Goal: Communication & Community: Answer question/provide support

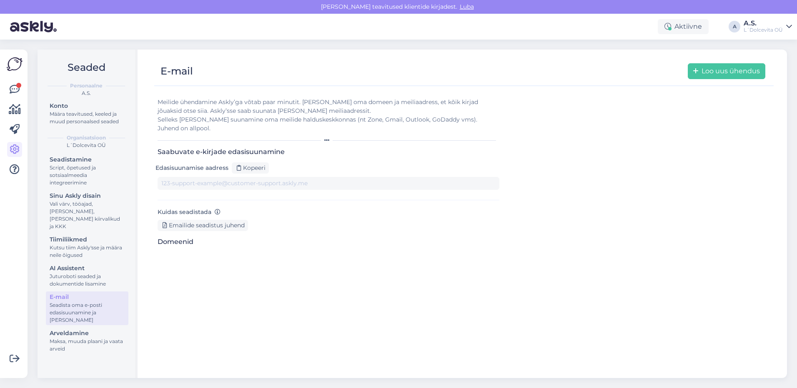
type input "[DOMAIN_NAME][EMAIL_ADDRESS][DOMAIN_NAME]"
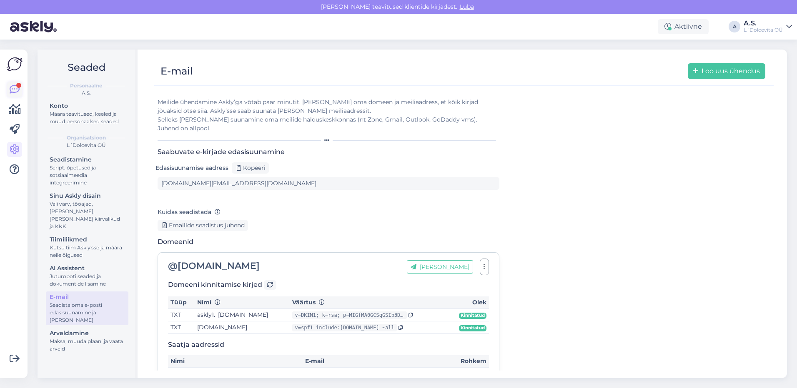
click at [13, 87] on icon at bounding box center [15, 90] width 10 height 10
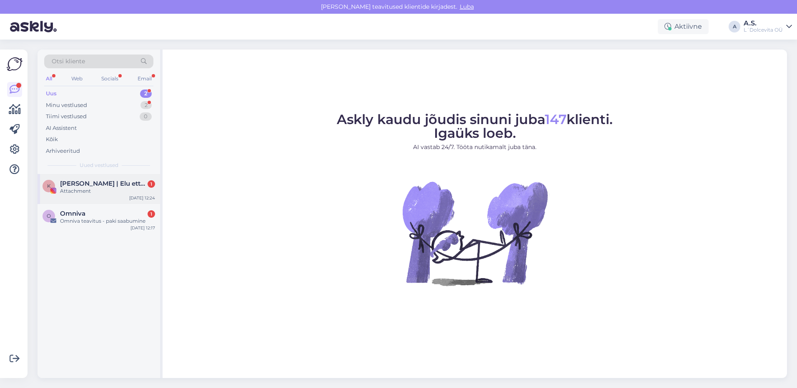
click at [81, 189] on div "Attachment" at bounding box center [107, 190] width 95 height 7
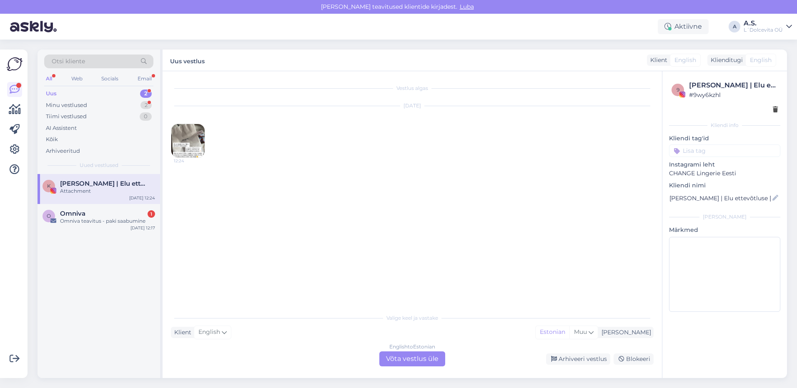
click at [182, 143] on img at bounding box center [187, 140] width 33 height 33
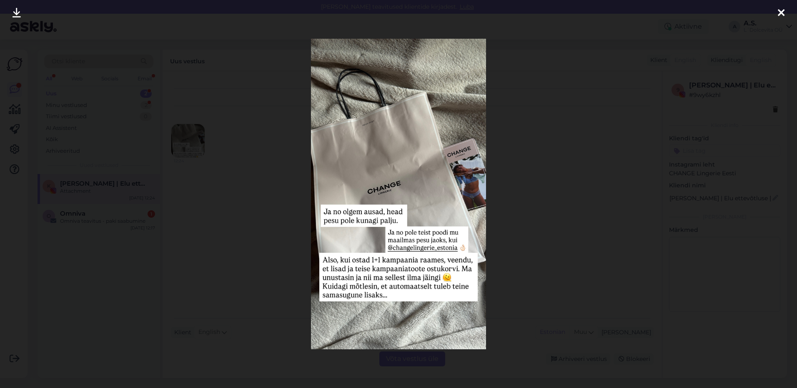
click at [781, 12] on icon at bounding box center [780, 13] width 7 height 11
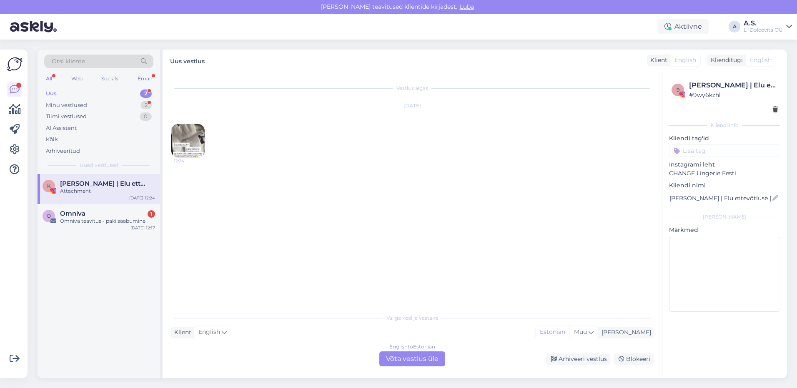
click at [398, 358] on div "English to Estonian Võta vestlus üle" at bounding box center [412, 359] width 66 height 15
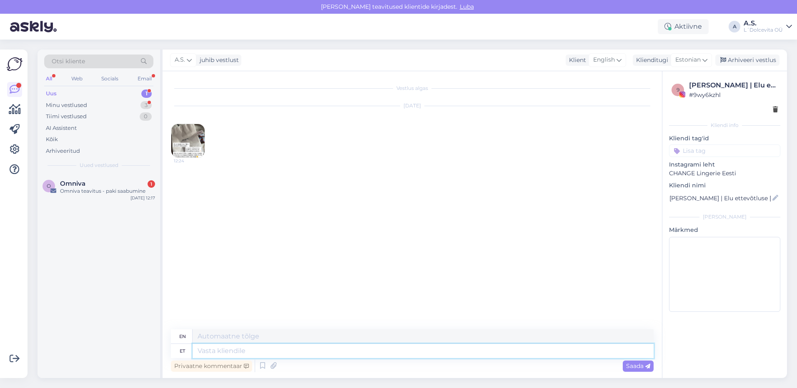
click at [289, 350] on textarea at bounding box center [422, 351] width 461 height 14
type textarea "S"
type textarea "Aitäh"
type textarea "Thank you"
type textarea "Aitäh teile"
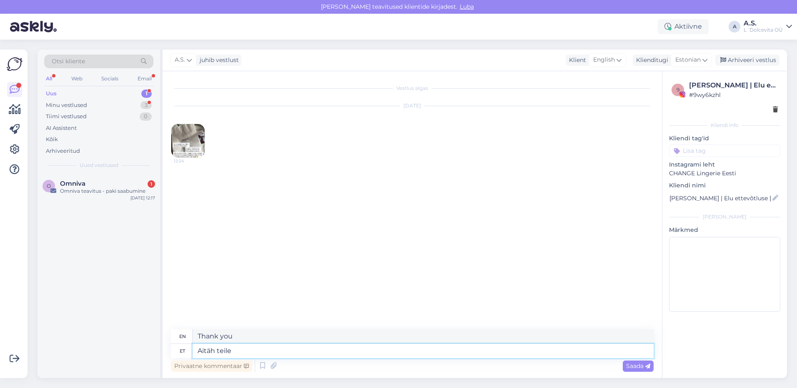
type textarea "Thank you."
type textarea "Aitäh teile!"
type textarea "Thank you!"
type textarea "Aitäh teile! Meil"
type textarea "Thank you! We"
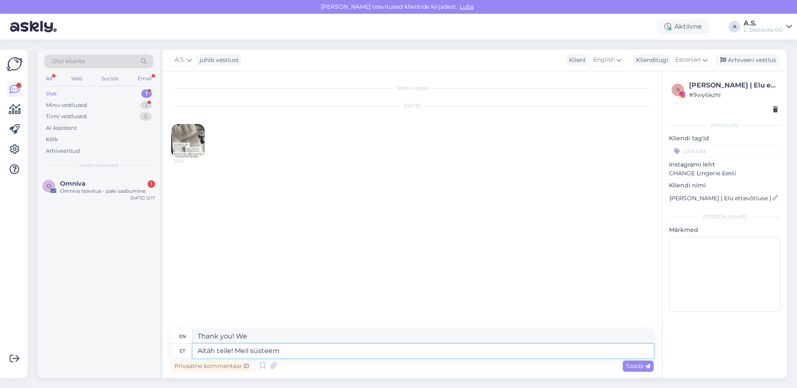
type textarea "Aitäh teile! Meil süsteem"
type textarea "Thank you! We have a system"
type textarea "Aitäh teile! Meil süsteem jah eu"
type textarea "Thank you! We have a system."
type textarea "Aitäh teile! Meil süsteem jah eu"
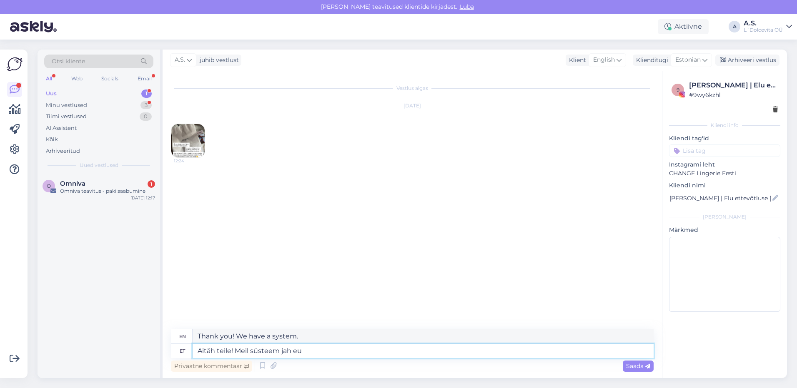
type textarea "Thank you! We have a system, yes, [GEOGRAPHIC_DATA]"
type textarea "Aitäh teile! Meil süsteem jah ei"
type textarea "Thank you! We have a system yes no"
type textarea "Aitäh teile! Meil süsteem jah ei saa"
type textarea "Thank you! We have a system that says yes, no."
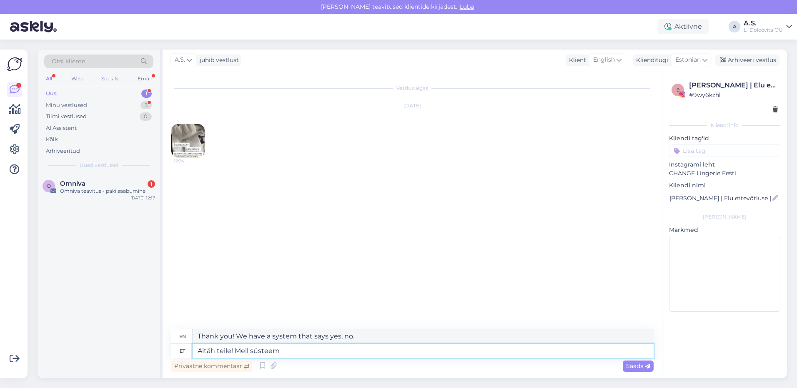
type textarea "Aitäh teile! Meil süstee"
type textarea "Thank you! We have a system yes no"
type textarea "Aitäh teile! [PERSON_NAME]"
type textarea "Thank you! We have a system."
type textarea "Aitäh teile! Meil"
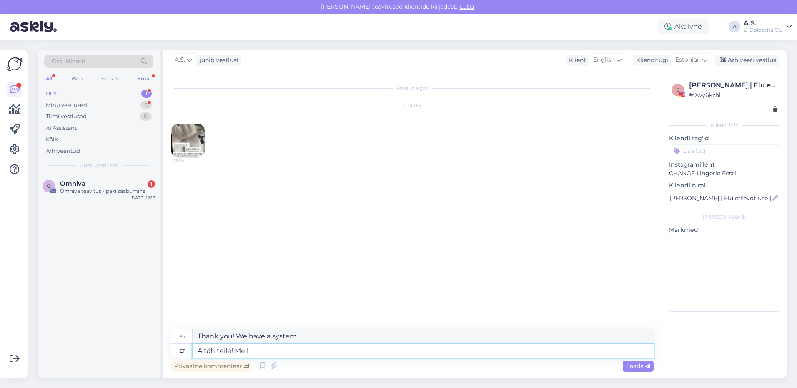
type textarea "Thank you! We"
type textarea "Aitäh teile! Meil on j"
type textarea "Thank you! We have"
type textarea "Aitäh teile! Meil on [PERSON_NAME]"
type textarea "Thank you! We have [PERSON_NAME]"
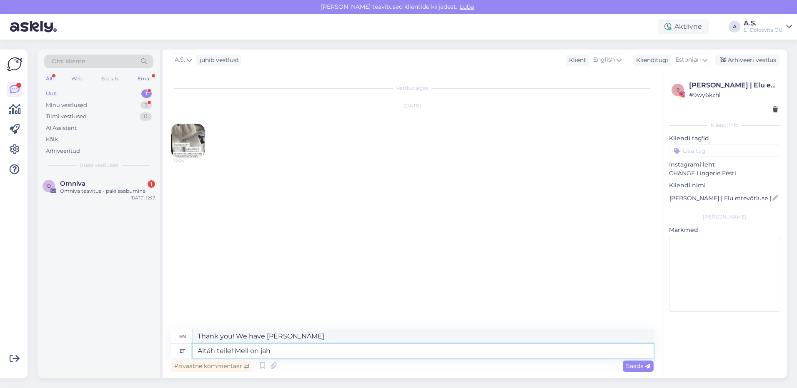
type textarea "Aitäh teile! Meil on jah"
type textarea "Thank you! We have yes"
type textarea "Aitäh teile! Meil on jah lubatud"
type textarea "Thank you! We are allowed."
type textarea "Aitäh teile! Meil on jah lubatud valida"
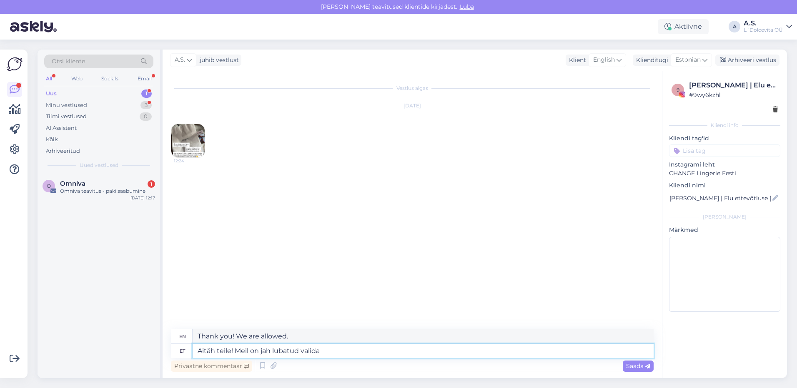
type textarea "Thank you! Yes, we are allowed to choose."
type textarea "Aitäh teile! Meil on jah lubatud valida erinevaid"
type textarea "Thank you! We are allowed to choose different ones."
type textarea "Aitäh teile! Meil on jah lubatud valida erinevaid rinnahoidja"
type textarea "Thank you! Yes, we are allowed to choose different bras."
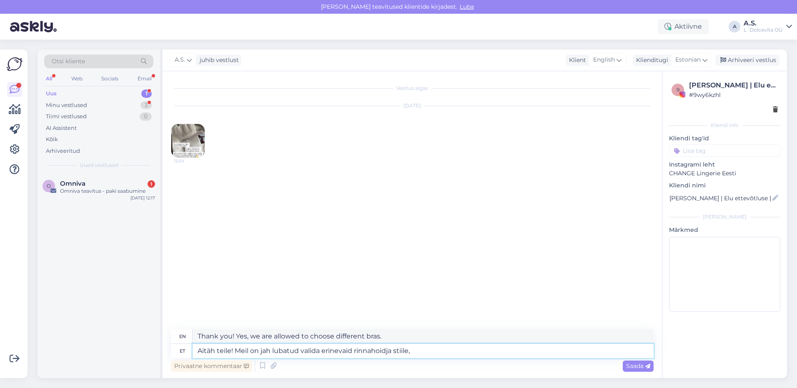
type textarea "Aitäh teile! Meil on jah lubatud valida erinevaid rinnahoidja stiile,"
type textarea "Thank you! Yes, we are allowed to choose different bra styles,"
type textarea "Aitäh teile! Meil on jah lubatud valida erinevaid rinnahoidja stiile, värve"
type textarea "Thank you! Yes, we are allowed to choose different bra styles, colors"
type textarea "Aitäh teile! Meil on jah lubatud valida erinevaid rinnahoidja stiile, värve ja"
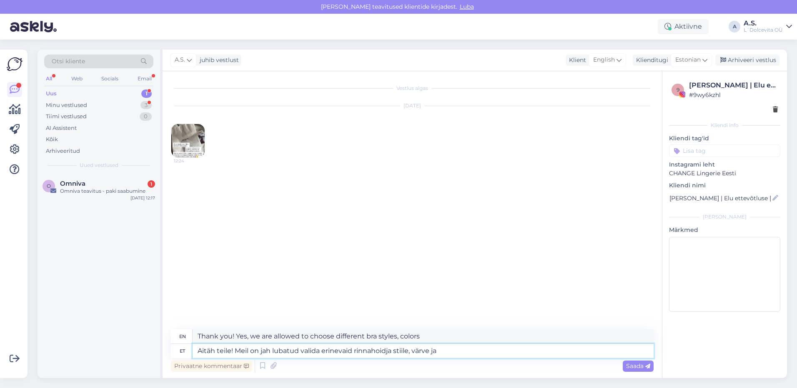
type textarea "Thank you! Yes, we are allowed to choose different bra styles, colors, and"
type textarea "Aitäh teile! Meil on jah lubatud valida erinevaid rinnahoidja stiile, värve ja …"
type textarea "Thank you! Yes, we are allowed to choose different bra styles, colors, and mode…"
type textarea "Aitäh teile! Meil on jah lubatud valida erinevaid rinnahoidja või al stiile, vä…"
type textarea "Thank you! Yes, we are allowed to choose different bra styles, colors and model…"
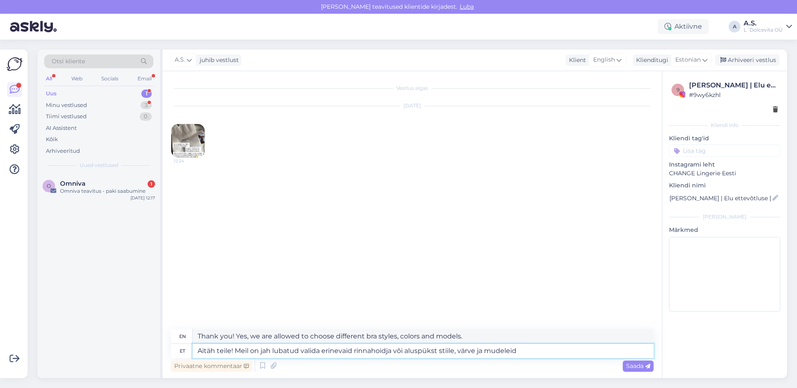
type textarea "Aitäh teile! Meil on jah lubatud valida erinevaid rinnahoidja või aluspükste st…"
type textarea "Thank you! Yes, we are allowed to choose different styles, colors and models of…"
type textarea "Aitäh teile! Meil on jah lubatud valida erinevaid rinnahoidja või aluspükste st…"
type textarea "Thank you! Yes, we are allowed to choose different styles, colors and models of…"
type textarea "Aitäh teile! Meil on jah lubatud valida erinevaid rinnahoidja või aluspükste st…"
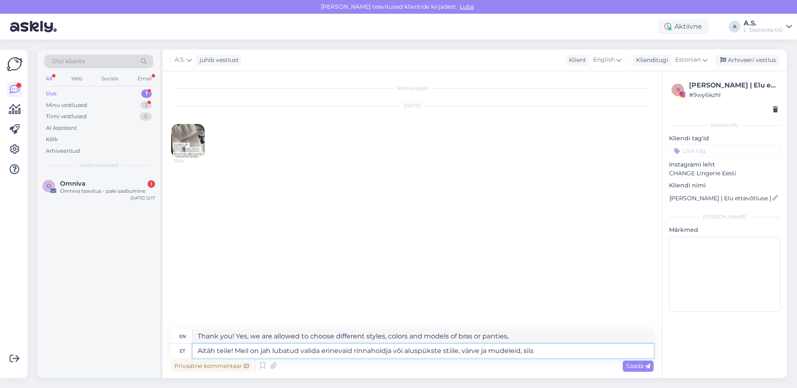
type textarea "Thank you! Yes, we are allowed to choose different styles, colors and models of…"
type textarea "Aitäh teile! Meil on jah lubatud valida erinevaid rinnahoidja või aluspükste st…"
type textarea "Thank you! Yes, we are allowed to choose different styles, colors and models of…"
type textarea "Aitäh teile! Meil on jah lubatud valida erinevaid rinnahoidja või aluspükste st…"
type textarea "Thank you! We are allowed to choose different styles, colors and models of bras…"
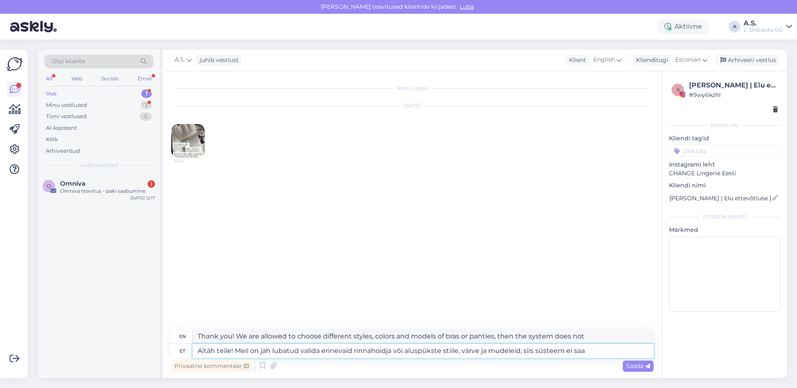
type textarea "Aitäh teile! Meil on jah lubatud valida erinevaid rinnahoidja või aluspükste st…"
type textarea "Thank you! We are allowed to choose different styles, colors and models of bras…"
type textarea "Aitäh teile! Meil on jah lubatud valida erinevaid rinnahoidja või aluspükste st…"
type textarea "Thank you! We are allowed to choose different styles, colors and models of bras…"
type textarea "Aitäh teile! Meil on jah lubatud valida erinevaid rinnahoidja või aluspükste st…"
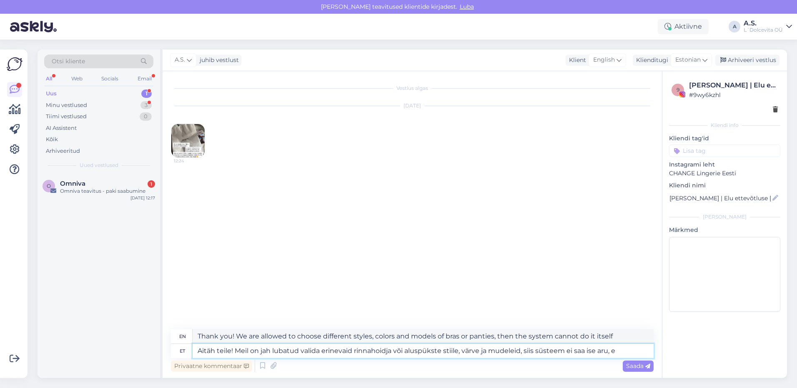
type textarea "Thank you! We are allowed to choose different styles, colors and models of bras…"
type textarea "Aitäh teile! Meil on jah lubatud valida erinevaid rinnahoidja või aluspükste st…"
type textarea "Thank you! We are allowed to choose different styles, colors and models of bras…"
type textarea "Aitäh teile! Meil on jah lubatud valida erinevaid rinnahoidja või aluspükste st…"
type textarea "Thank you! We are allowed to choose different styles, colors and models of bras…"
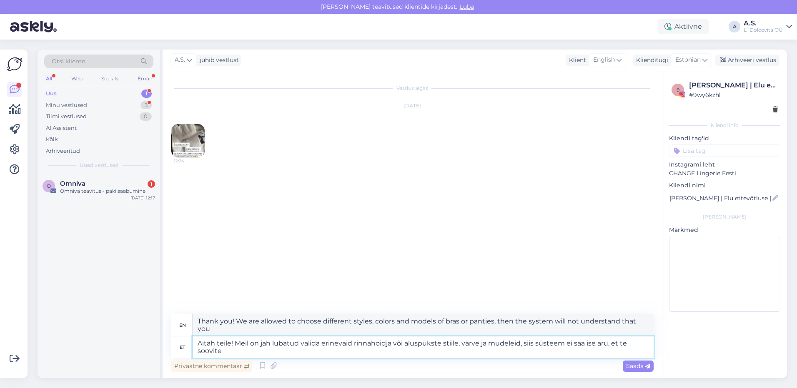
type textarea "Aitäh teile! Meil on jah lubatud valida erinevaid rinnahoidja või aluspükste st…"
type textarea "Thank you! We are allowed to choose different styles, colors and models of bras…"
type textarea "Aitäh teile! Meil on jah lubatud valida erinevaid rinnahoidja või aluspükste st…"
type textarea "Thank you! We are allowed to choose different styles, colors and models of bras…"
type textarea "Aitäh teile! Meil on jah lubatud valida erinevaid rinnahoidja või aluspükste st…"
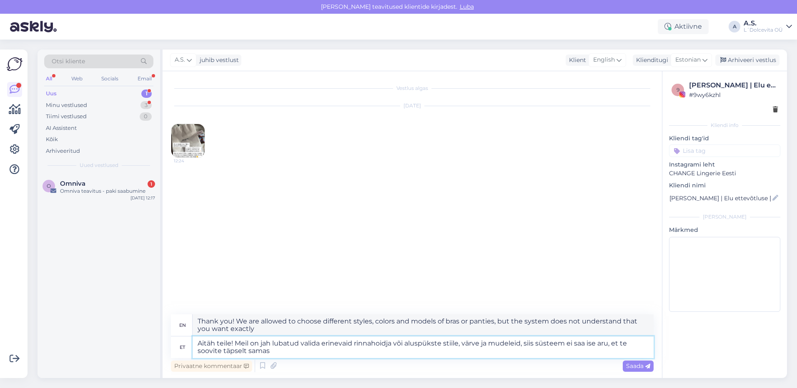
type textarea "Thank you! We are allowed to choose different styles, colors and models of bras…"
type textarea "Aitäh teile! Meil on jah lubatud valida erinevaid rinnahoidja või aluspükste st…"
type textarea "Thank you! We are allowed to choose different styles, colors and models of bras…"
type textarea "Aitäh teile! Meil on jah lubatud valida erinevaid rinnahoidja või aluspükste st…"
type textarea "Thank you! We are allowed to choose different styles, colors, and models of bra…"
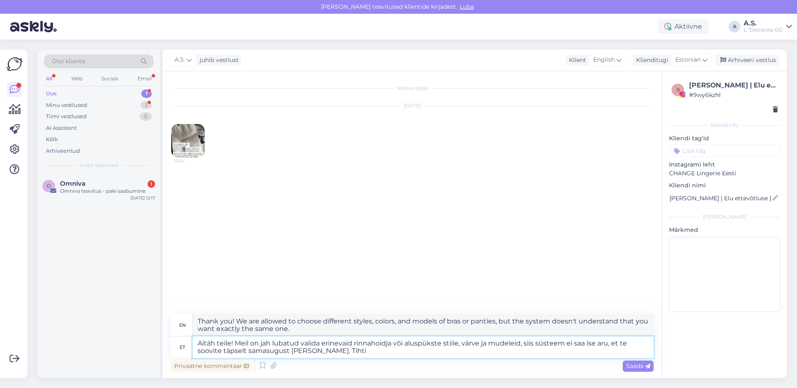
type textarea "Aitäh teile! Meil on jah lubatud valida erinevaid rinnahoidja või aluspükste st…"
type textarea "Thank you! We are allowed to choose different styles, colors and models of bras…"
type textarea "Aitäh teile! Meil on jah lubatud valida erinevaid rinnahoidja või aluspükste st…"
type textarea "Thank you! We are allowed to choose different styles, colors and models of bras…"
type textarea "Aitäh teile! Meil on jah lubatud valida erinevaid rinnahoidja või aluspükste st…"
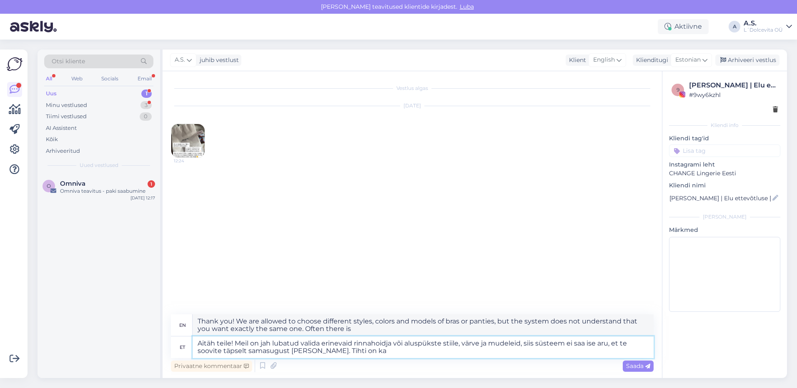
type textarea "Thank you! We are allowed to choose different styles, colors and models of bras…"
type textarea "Aitäh teile! Meil on jah lubatud valida erinevaid rinnahoidja või aluspükste st…"
type textarea "Thank you! We are allowed to choose different styles, colors, and models of bra…"
type textarea "Aitäh teile! Meil on jah lubatud valida erinevaid rinnahoidja või aluspükste st…"
type textarea "Thank you! We are allowed to choose different styles, colors and models of bras…"
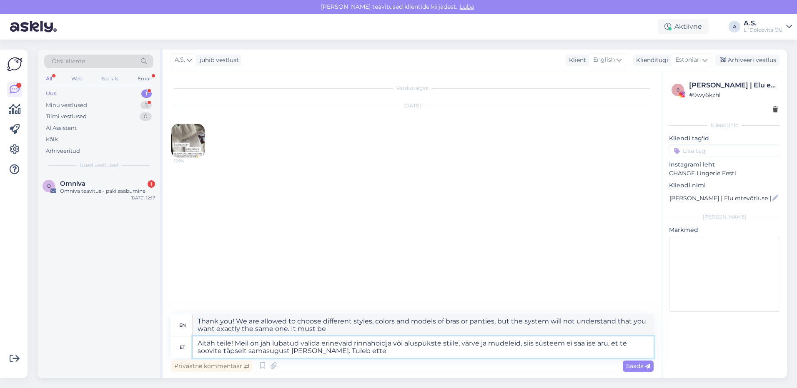
type textarea "Aitäh teile! Meil on jah lubatud valida erinevaid rinnahoidja või aluspükste st…"
type textarea "Thank you! We are allowed to choose different styles, colors and models of bras…"
type textarea "Aitäh teile! Meil on jah lubatud valida erinevaid rinnahoidja või aluspükste st…"
type textarea "Thank you! We are allowed to choose different styles, colors and models of bras…"
type textarea "Aitäh teile! Meil on jah lubatud valida erinevaid rinnahoidja või aluspükste st…"
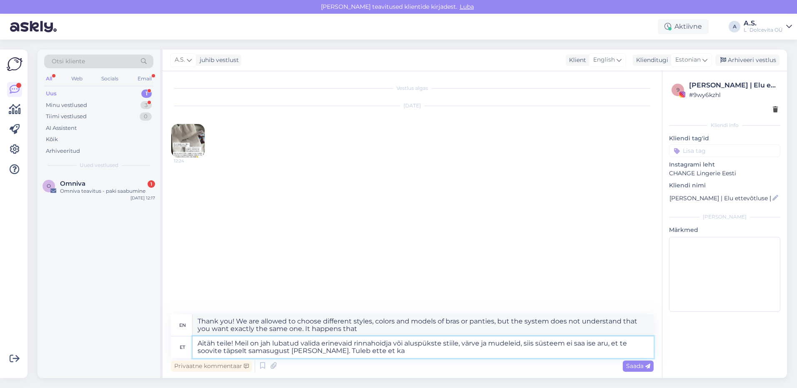
type textarea "Thank you! We are allowed to choose different styles, colors and models of bras…"
type textarea "Aitäh teile! Meil on jah lubatud valida erinevaid rinnahoidja või aluspükste st…"
type textarea "Thank you! We are allowed to choose different styles, colors and models of bras…"
type textarea "Aitäh teile! Meil on jah lubatud valida erinevaid rinnahoidja või aluspükste st…"
type textarea "Thank you! We are allowed to choose different styles, colors and models of bras…"
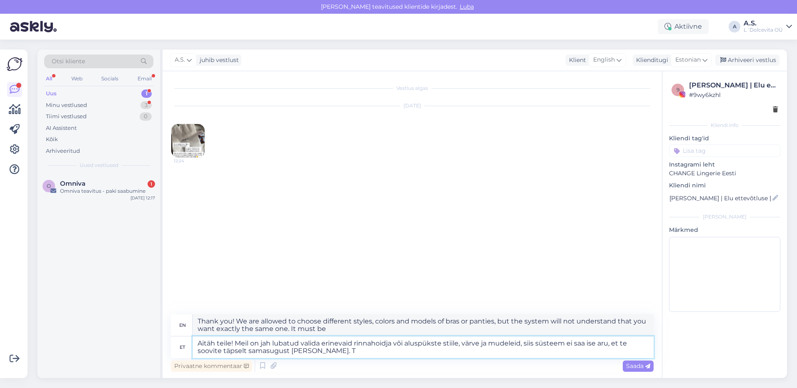
type textarea "Aitäh teile! Meil on jah lubatud valida erinevaid rinnahoidja või aluspükste st…"
type textarea "Thank you! We are allowed to choose different styles, colors, and models of bra…"
type textarea "Aitäh teile! Meil on jah lubatud valida erinevaid rinnahoidja või aluspükste st…"
type textarea "Thank you! We are allowed to choose different styles, colors and models of bras…"
type textarea "Aitäh teile! Meil on jah lubatud valida erinevaid rinnahoidja või aluspükste st…"
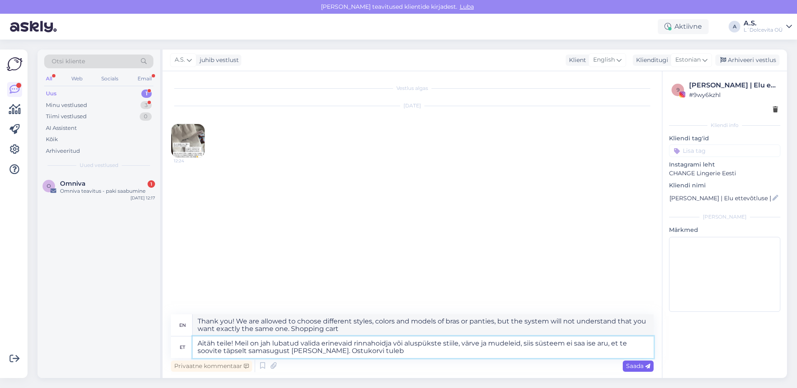
type textarea "Thank you! We are allowed to choose different styles, colors and models of bras…"
type textarea "Aitäh teile! Meil on jah lubatud valida erinevaid rinnahoidja või aluspükste st…"
type textarea "Thank you! We are allowed to choose different styles, colors and models of bras…"
type textarea "Aitäh teile! Meil on jah lubatud valida erinevaid rinnahoidja või aluspükste st…"
type textarea "Thank you! We are allowed to choose different styles, colors and models of bras…"
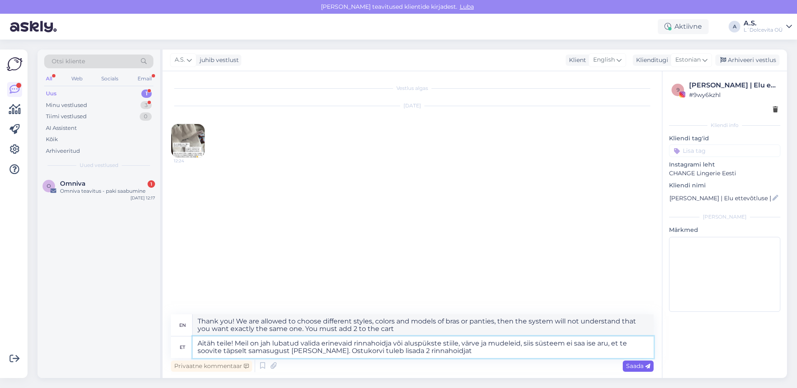
type textarea "Aitäh teile! Meil on jah lubatud valida erinevaid rinnahoidja või aluspükste st…"
type textarea "Thank you! We are allowed to choose different styles, colors and models of bras…"
type textarea "Aitäh teile! Meil on jah lubatud valida erinevaid rinnahoidja või aluspükste st…"
type textarea "Thank you! We are allowed to choose different styles, colors and models of bras…"
type textarea "Aitäh teile! Meil on jah lubatud valida erinevaid rinnahoidja või aluspükste st…"
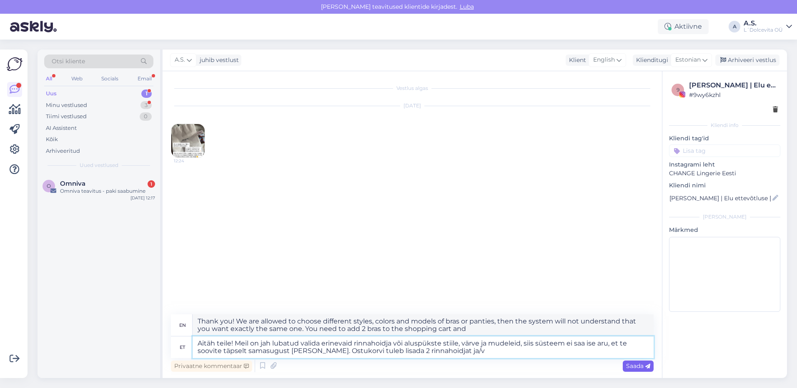
type textarea "Thank you! We are allowed to choose different styles, colors and models of bras…"
type textarea "Aitäh teile! Meil on jah lubatud valida erinevaid rinnahoidja või aluspükste st…"
type textarea "Thank you! We are allowed to choose different styles, colors and models of bras…"
type textarea "Aitäh teile! Meil on jah lubatud valida erinevaid rinnahoidja või aluspükste st…"
type textarea "Thank you! We are allowed to choose different styles, colors and models of bras…"
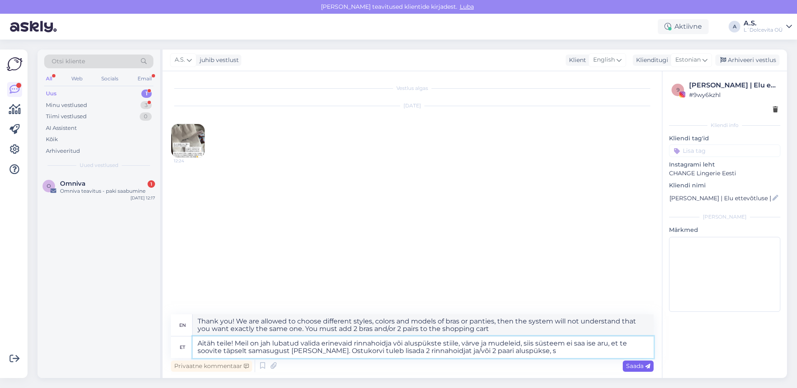
type textarea "Aitäh teile! Meil on jah lubatud valida erinevaid rinnahoidja või aluspükste st…"
type textarea "Thank you! We are allowed to choose different styles, colors and models of bras…"
type textarea "Aitäh teile! Meil on jah lubatud valida erinevaid rinnahoidja või aluspükste st…"
type textarea "Thank you! We are allowed to choose different styles, colors and models of bras…"
type textarea "Aitäh teile! Meil on jah lubatud valida erinevaid rinnahoidja või aluspükste st…"
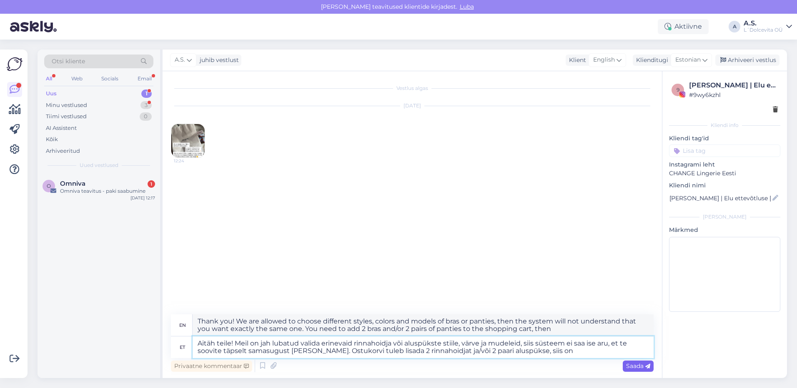
type textarea "Thank you! We are allowed to choose different styles, colors and models of bras…"
type textarea "Aitäh teile! Meil on jah lubatud valida erinevaid rinnahoidja või aluspükste st…"
type textarea "Thank you! We are allowed to choose different styles, colors and models of bras…"
type textarea "Aitäh teile! Meil on jah lubatud valida erinevaid rinnahoidja või aluspükste st…"
type textarea "Thank you! We are allowed to choose different styles, colors and models of bras…"
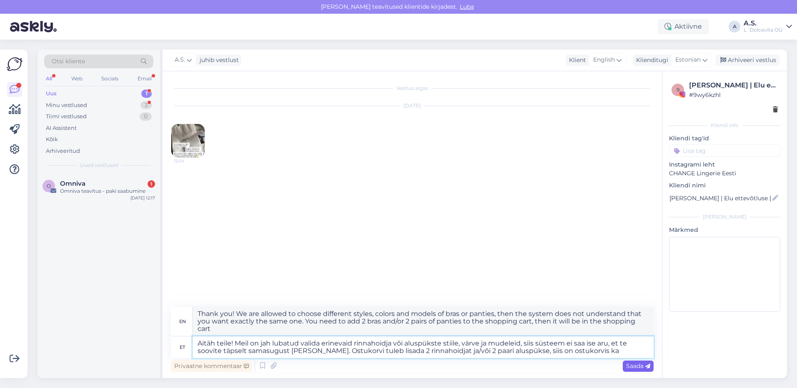
type textarea "Aitäh teile! Meil on jah lubatud valida erinevaid rinnahoidja või aluspükste st…"
type textarea "Thank you! We are allowed to choose different styles, colors and models of bras…"
type textarea "Aitäh teile! Meil on jah lubatud valida erinevaid rinnahoidja või aluspükste st…"
type textarea "Thank you! We are allowed to choose different styles, colors and models of bras…"
type textarea "Aitäh teile! Meil on jah lubatud valida erinevaid rinnahoidja või aluspükste st…"
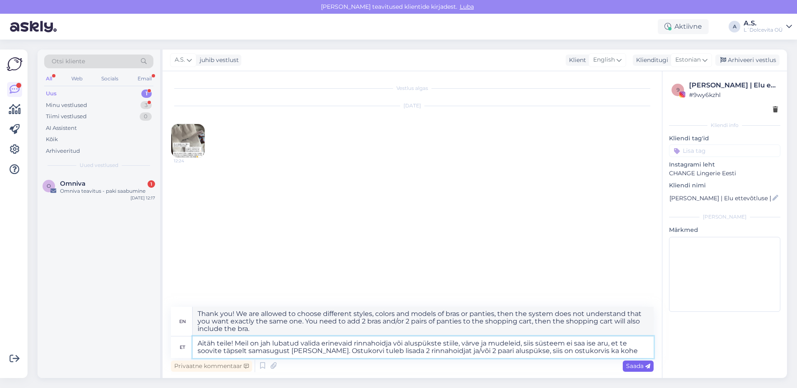
type textarea "Thank you! We are allowed to choose different styles, colors and models of bras…"
type textarea "Aitäh teile! Meil on jah lubatud valida erinevaid rinnahoidja või aluspükste st…"
type textarea "Thank you! We are allowed to choose different styles, colors and models of bras…"
type textarea "Aitäh teile! Meil on jah lubatud valida erinevaid rinnahoidja või aluspükste st…"
type textarea "Thank you! We are allowed to choose different styles, colors and models of bras…"
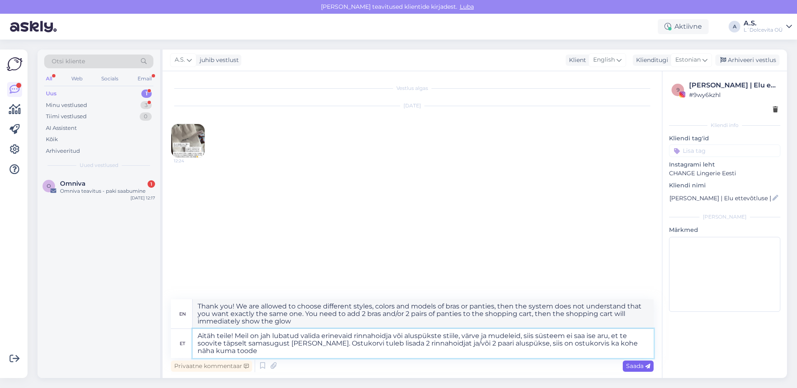
type textarea "Aitäh teile! Meil on jah lubatud valida erinevaid rinnahoidja või aluspükste st…"
type textarea "Thank you! We are allowed to choose different styles, colors and models of bras…"
type textarea "Aitäh teile! Meil on jah lubatud valida erinevaid rinnahoidja või aluspükste st…"
type textarea "Thank you! We are allowed to choose different styles, colors and models of bras…"
type textarea "Aitäh teile! Meil on jah lubatud valida erinevaid rinnahoidja või aluspükste st…"
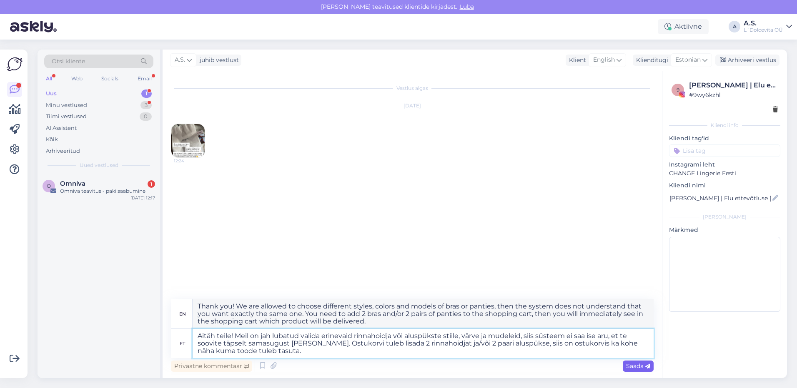
type textarea "Thank you! We are allowed to choose different styles, colors and models of bras…"
type textarea "Aitäh teile! Meil on jah lubatud valida erinevaid rinnahoidja või aluspükste st…"
type textarea "Thank you! We are allowed to choose different styles, colors and models of bras…"
click at [264, 354] on textarea "Aitäh teile! Meil on jah lubatud valida erinevaid rinnahoidja või aluspükste st…" at bounding box center [422, 343] width 461 height 29
type textarea "Aitäh teile! Meil on jah lubatud valida erinevaid rinnahoidja või aluspükste st…"
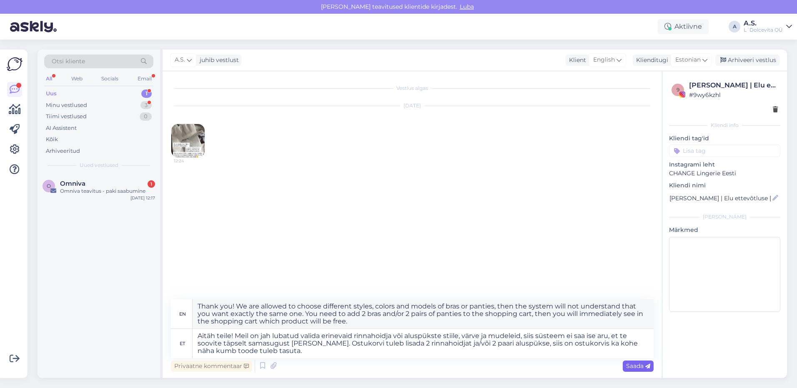
click at [633, 368] on span "Saada" at bounding box center [638, 365] width 24 height 7
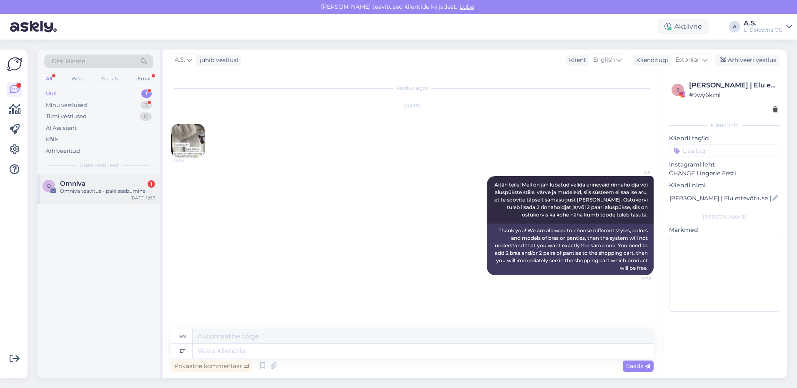
click at [90, 182] on div "Omniva 1" at bounding box center [107, 183] width 95 height 7
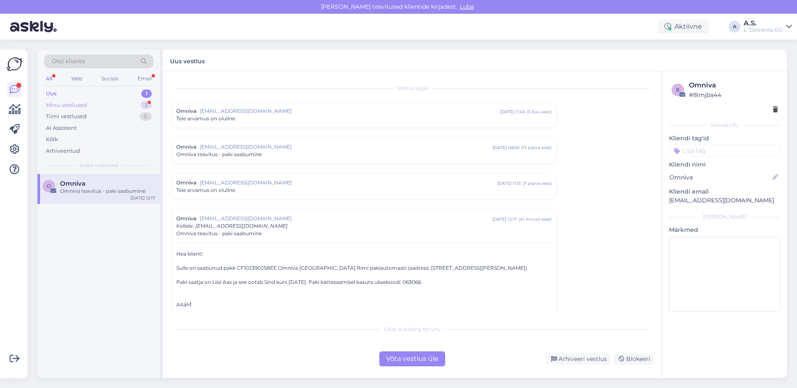
click at [67, 105] on div "Minu vestlused" at bounding box center [66, 105] width 41 height 8
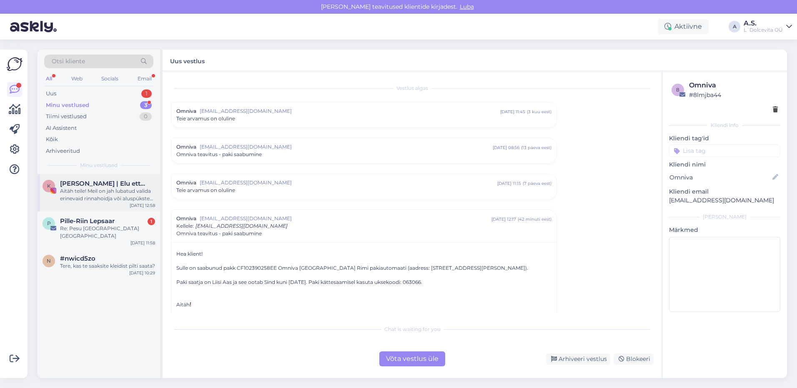
click at [91, 197] on div "Aitäh teile! Meil on jah lubatud valida erinevaid rinnahoidja või aluspükste st…" at bounding box center [107, 194] width 95 height 15
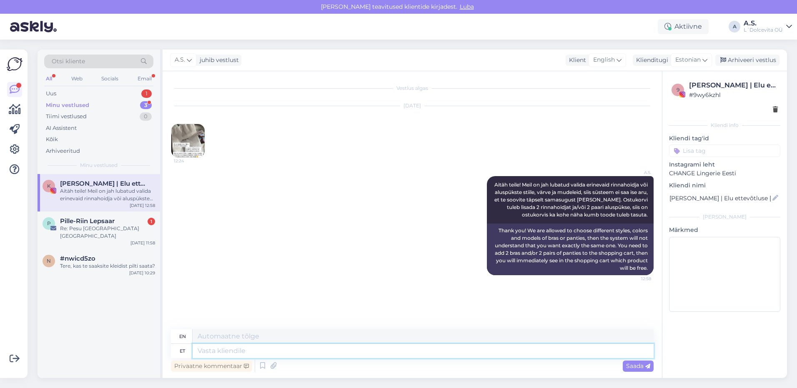
click at [295, 352] on textarea at bounding box center [422, 351] width 461 height 14
type textarea "Kampaania"
type textarea "Campaign"
type textarea "Kampaania kestab"
type textarea "The campaign is ongoing."
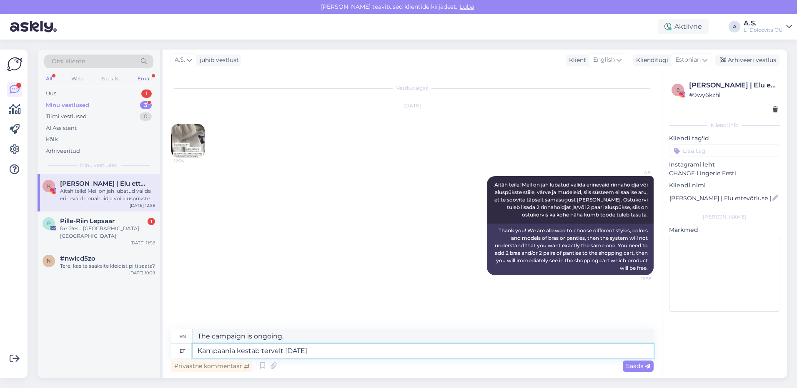
type textarea "Kampaania kestab tervelt [DATE]"
type textarea "The campaign lasts until [DATE]"
type textarea "Kampaania kestab tervelt [DATE] niiet"
type textarea "The campaign lasts until [DATE] so"
type textarea "Kampaania kestab tervelt [DATE] niiet teil o"
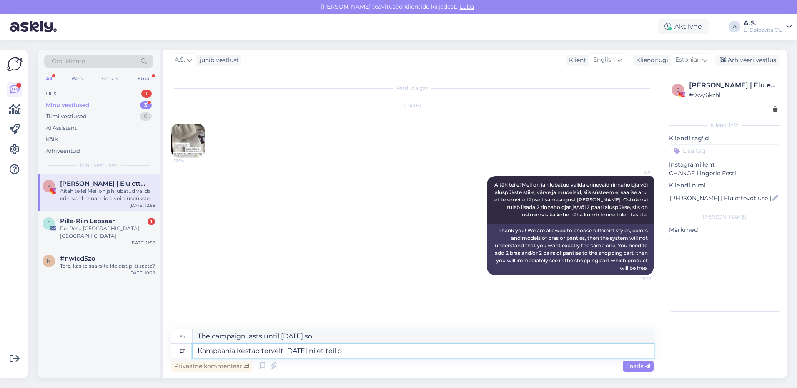
type textarea "The campaign lasts until [DATE] , so you"
type textarea "Kampaania kestab tervelt [DATE] niiet teil on"
type textarea "The campaign lasts until [DATE] so you have"
type textarea "Kampaania kestab tervelt [DATE] niiet teil on võimalik"
type textarea "The campaign lasts until [DATE] , so you can"
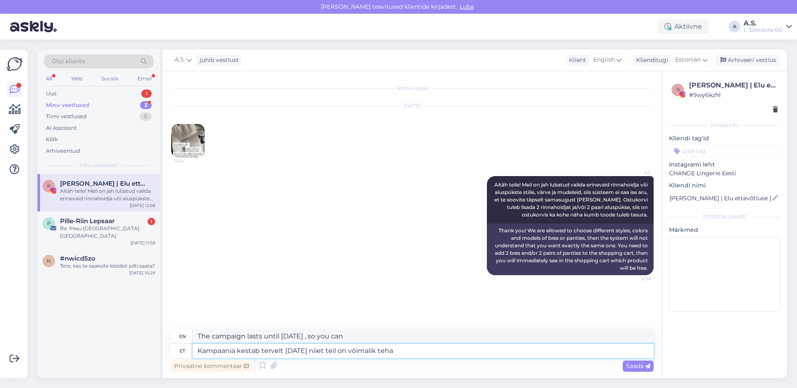
type textarea "Kampaania kestab tervelt [DATE] niiet teil on võimalik teha"
type textarea "The campaign lasts until [DATE] , so you can do"
type textarea "Kampaania kestab tervelt [DATE] niiet teil on võimalik teha tagastus j"
type textarea "The campaign lasts until [DATE] , so you can make a return."
type textarea "Kampaania kestab tervelt [DATE] niiet teil on võimalik teha tagastus ja"
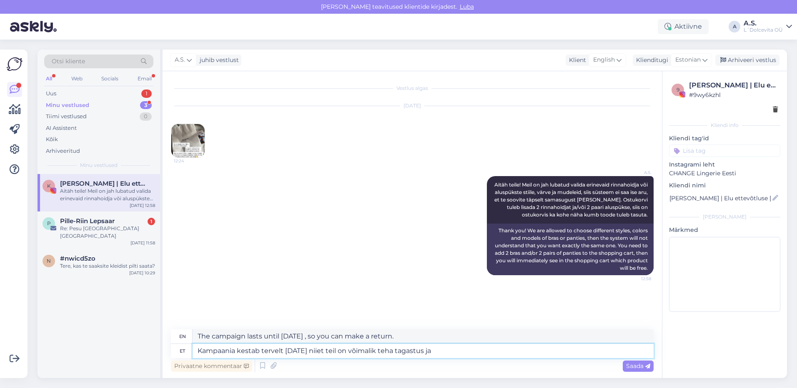
type textarea "The campaign lasts until [DATE] , so you can make a return and"
type textarea "Kampaania kestab tervelt [DATE] niiet teil on võimalik teha tagastus ja uuesti"
type textarea "The campaign lasts until [DATE] , so you can return and try again."
type textarea "Kampaania kestab tervelt [DATE] niiet teil on võimalik teha tagastus ja uuesti 2"
type textarea "The campaign lasts until [DATE] , so you can return and retry 2"
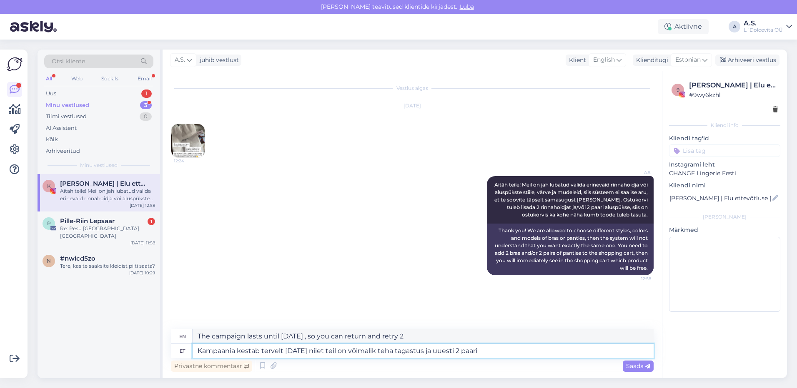
type textarea "Kampaania kestab tervelt [DATE] niiet teil on võimalik teha tagastus ja uuesti …"
type textarea "The campaign lasts until [DATE] , so you can return and re-order 2 pairs."
type textarea "Kampaania kestab tervelt [DATE] niiet teil on võimalik teha tagastus ja uuesti …"
type textarea "The campaign lasts until [DATE] , so you can return it and re-order 2 pairs."
type textarea "Kampaania kestab tervelt [DATE] niiet teil on võimalik teha tagastus ja uuesti …"
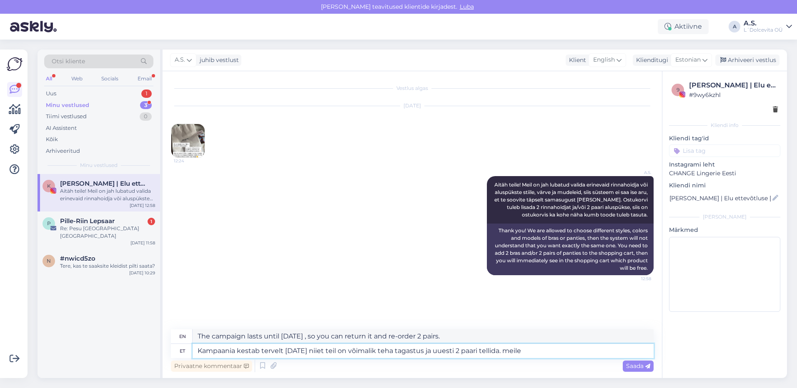
type textarea "The campaign lasts until [DATE] , so you can return it and re-order 2 pairs. us"
type textarea "Kampaania kestab tervelt [DATE] niiet teil on võimalik teha tagastus ja uuesti …"
type textarea "The campaign lasts until [DATE] , so you can return it and re-order 2 pairs."
type textarea "Kampaania kestab tervelt [DATE] niiet teil on võimalik teha tagastus ja uuesti …"
type textarea "The campaign lasts until [DATE] , so you can return it and re-order 2 pairs. Th…"
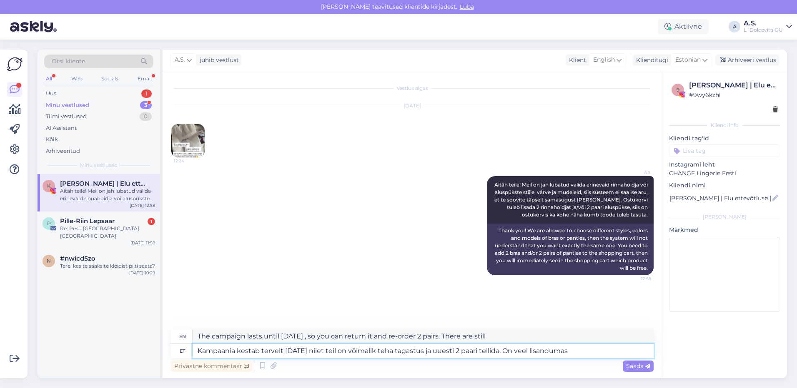
type textarea "Kampaania kestab tervelt [DATE] niiet teil on võimalik teha tagastus ja uuesti …"
type textarea "The campaign lasts until [DATE] , so you can return it and re-order 2 pairs. Mo…"
type textarea "Kampaania kestab tervelt [DATE] niiet teil on võimalik teha tagastus ja uuesti …"
type textarea "The campaign lasts until [DATE] , so you can return it and re-order 2 pairs. Mo…"
type textarea "Kampaania kestab tervelt [DATE] niiet teil on võimalik teha tagastus ja uuesti …"
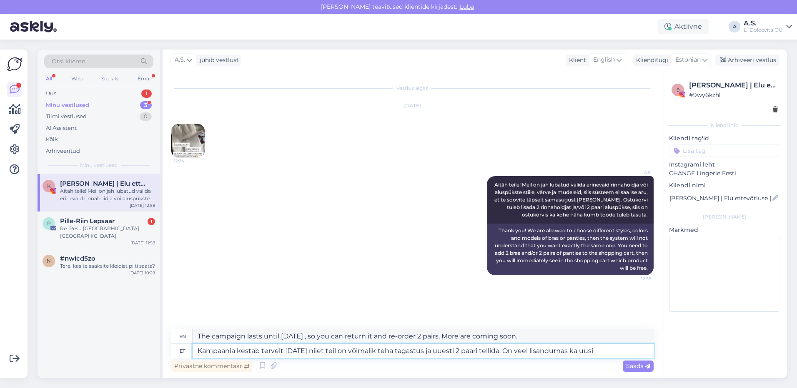
type textarea "The campaign lasts until [DATE] , so you can return it and re-order 2 pairs. Ne…"
type textarea "Kampaania kestab tervelt [DATE] niiet teil on võimalik teha tagastus ja uuesti …"
type textarea "The campaign lasts until [DATE] , so you can return and reorder 2 pairs. New co…"
type textarea "Kampaania kestab tervelt [DATE] nii et teil on võimalik teha tagastus ja uuesti…"
type textarea "The campaign will last until [DATE] , so you can return and re-order 2 pairs. N…"
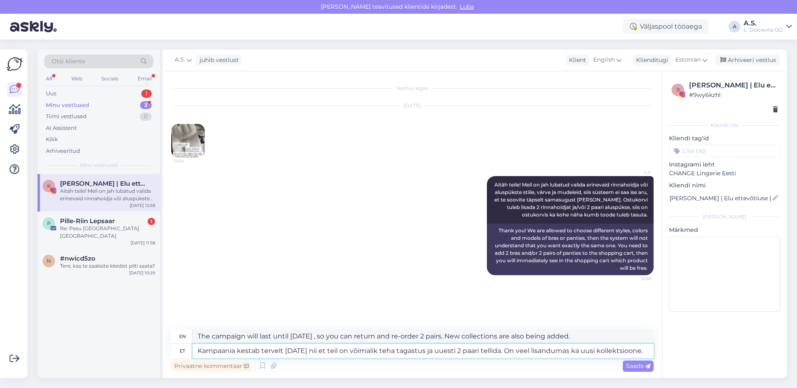
type textarea "Kampaania kestab tervelt [DATE] niiet teil on võimalik teha tagastus ja uuesti …"
type textarea "The campaign lasts until [DATE] , so you can return and reorder 2 pairs. New co…"
type textarea "Kampaania kestab tervelt [DATE] niiet teil on võimalik teha tagastus ja uuesti …"
click at [632, 365] on span "Saada" at bounding box center [638, 365] width 24 height 7
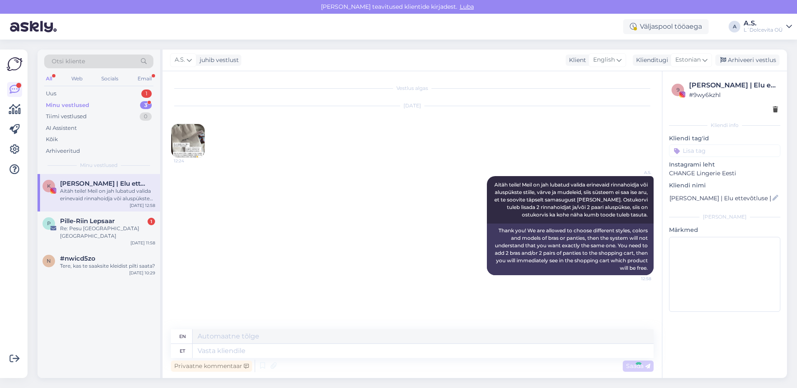
scroll to position [35, 0]
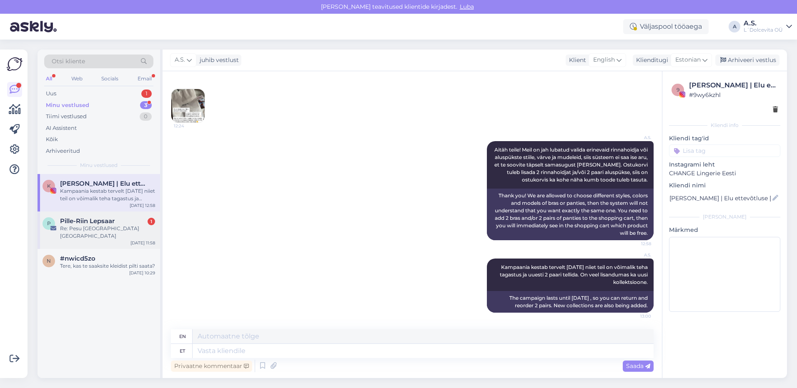
click at [70, 234] on div "P Pille-Riin Lepsaar 1 Re: [GEOGRAPHIC_DATA] [GEOGRAPHIC_DATA] [GEOGRAPHIC_DATA…" at bounding box center [98, 230] width 122 height 37
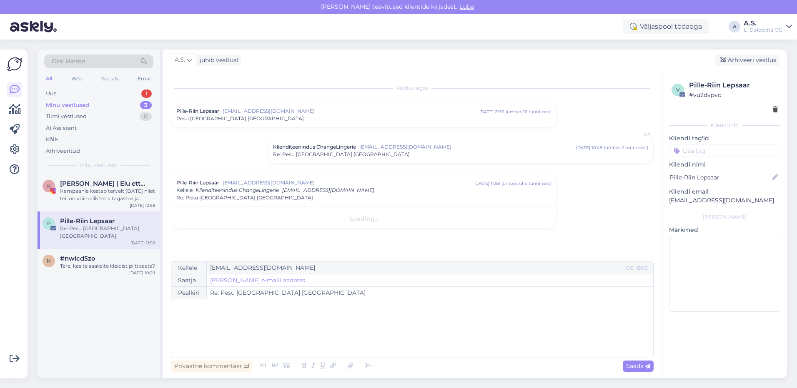
scroll to position [0, 0]
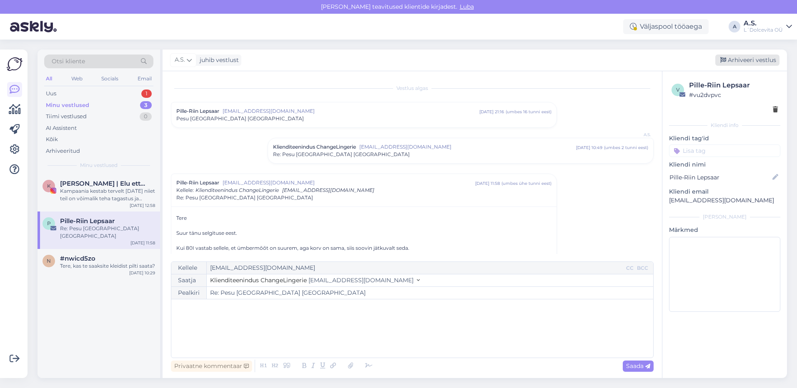
click at [743, 60] on div "Arhiveeri vestlus" at bounding box center [747, 60] width 64 height 11
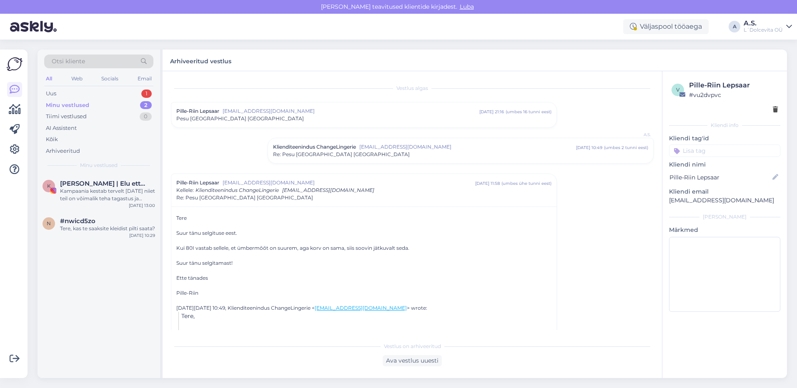
scroll to position [62, 0]
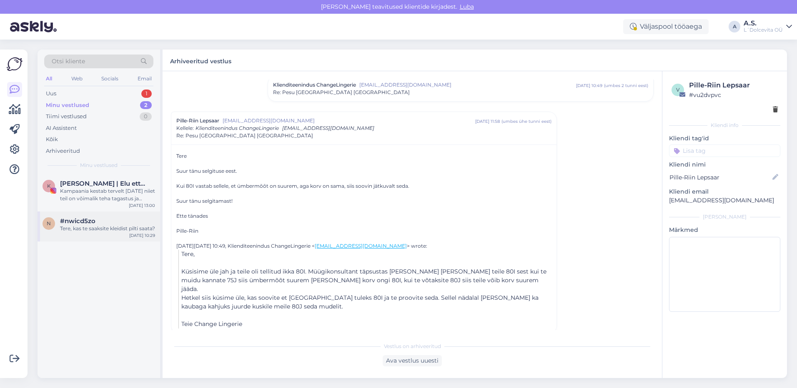
click at [87, 242] on div "n #nwicd5zo Tere, kas te saaksite kleidist pilti saata? [DATE] 10:29" at bounding box center [98, 227] width 122 height 30
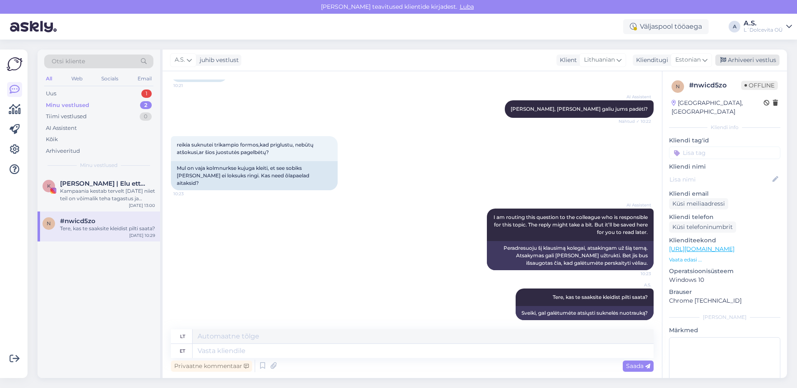
click at [737, 64] on div "Arhiveeri vestlus" at bounding box center [747, 60] width 64 height 11
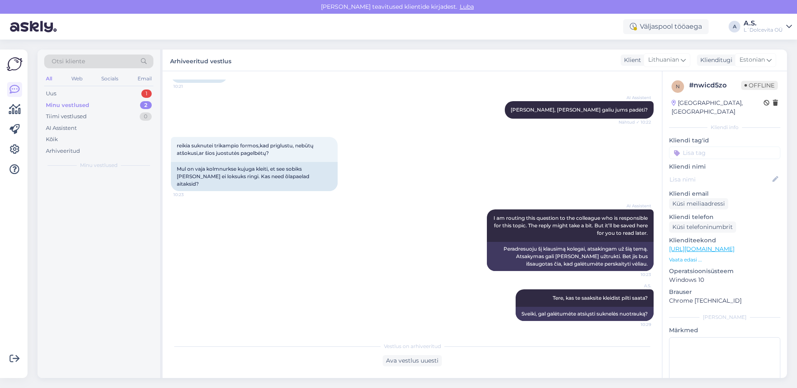
scroll to position [65, 0]
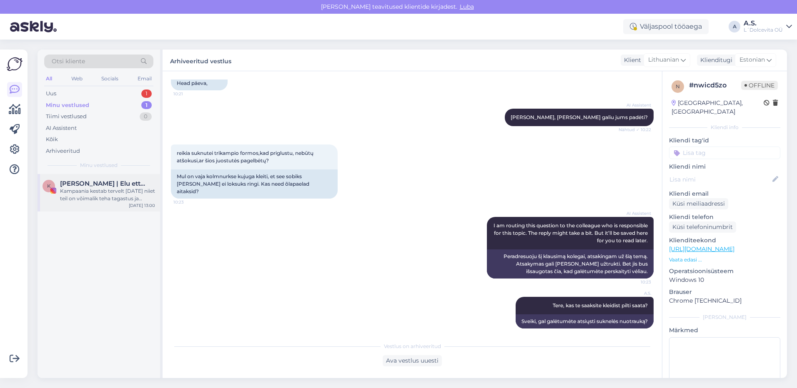
click at [70, 201] on div "Kampaania kestab tervelt [DATE] niiet teil on võimalik teha tagastus ja uuesti …" at bounding box center [107, 194] width 95 height 15
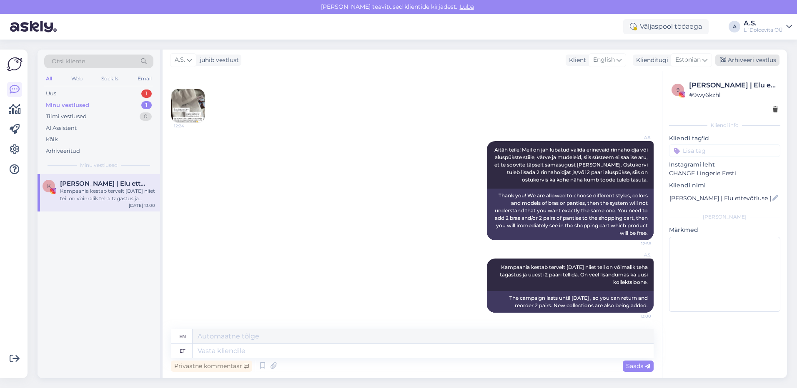
click at [747, 61] on div "Arhiveeri vestlus" at bounding box center [747, 60] width 64 height 11
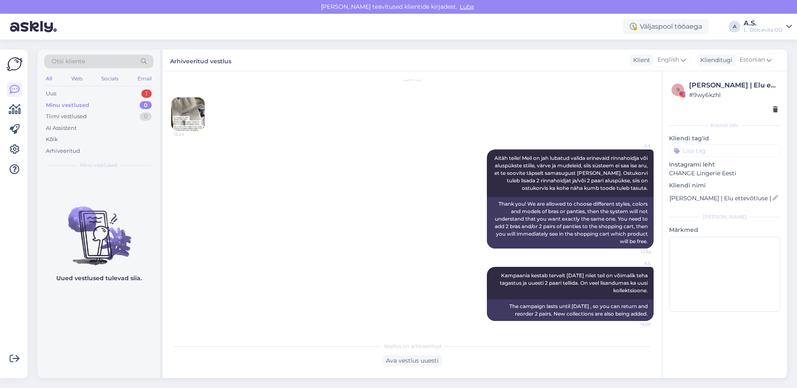
scroll to position [27, 0]
click at [93, 108] on div "Minu vestlused 0" at bounding box center [98, 106] width 109 height 12
click at [88, 98] on div "Uus 1" at bounding box center [98, 94] width 109 height 12
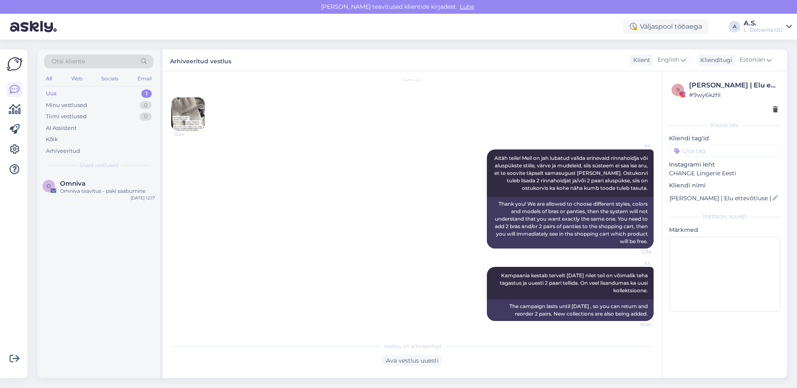
click at [69, 95] on div "Uus 1" at bounding box center [98, 94] width 109 height 12
click at [66, 190] on div "Omniva teavitus - paki saabumine" at bounding box center [107, 190] width 95 height 7
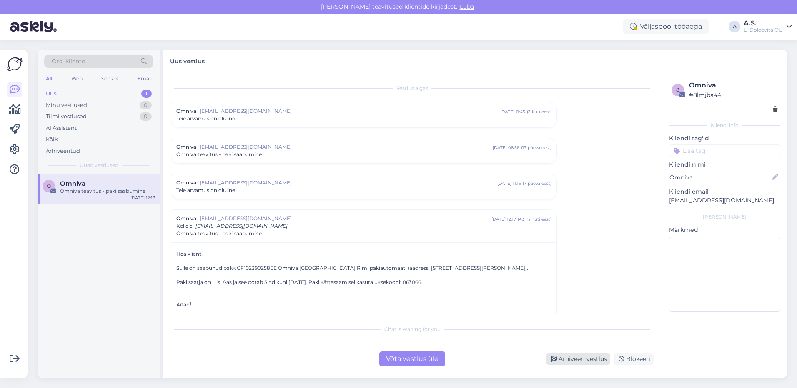
click at [588, 359] on div "Arhiveeri vestlus" at bounding box center [578, 359] width 64 height 11
